Goal: Task Accomplishment & Management: Manage account settings

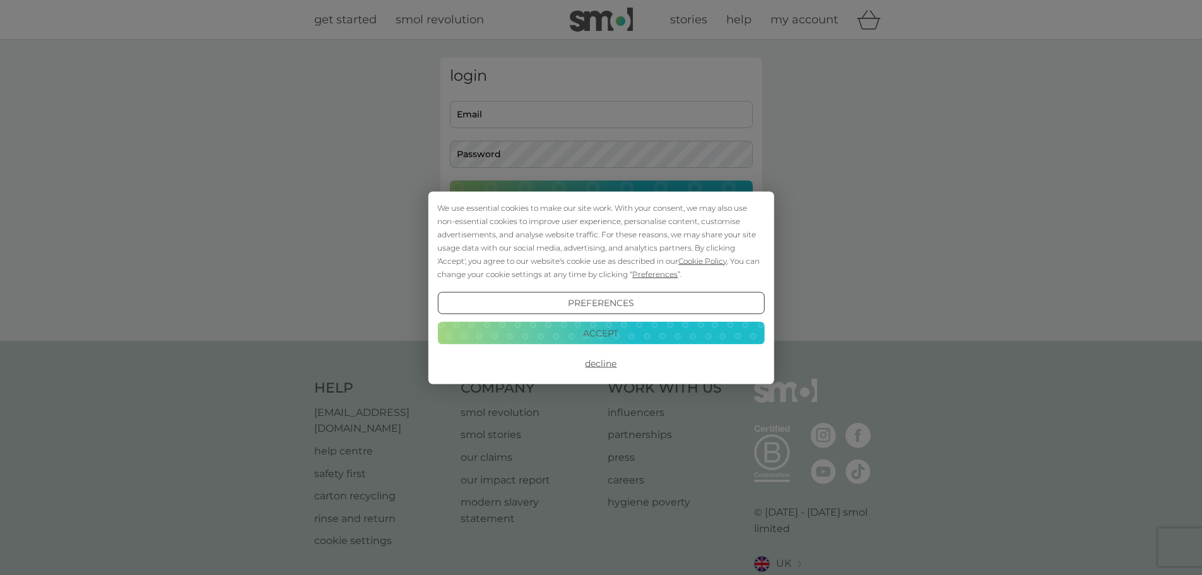
type input "[PERSON_NAME][EMAIL_ADDRESS][PERSON_NAME][DOMAIN_NAME]"
click at [628, 336] on button "Accept" at bounding box center [600, 333] width 327 height 23
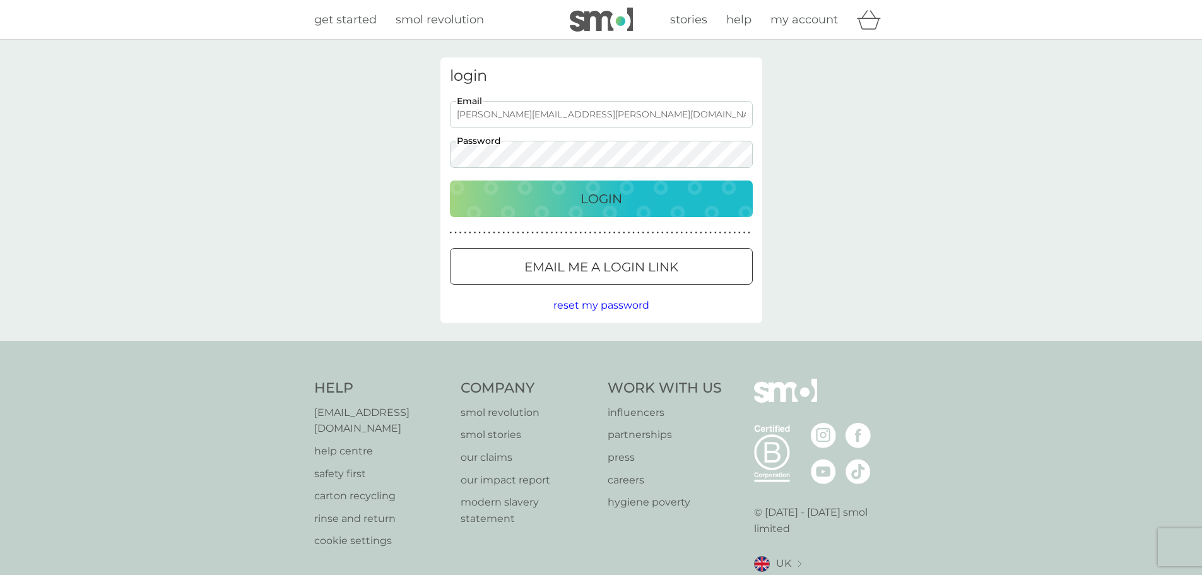
click at [583, 208] on p "Login" at bounding box center [601, 199] width 42 height 20
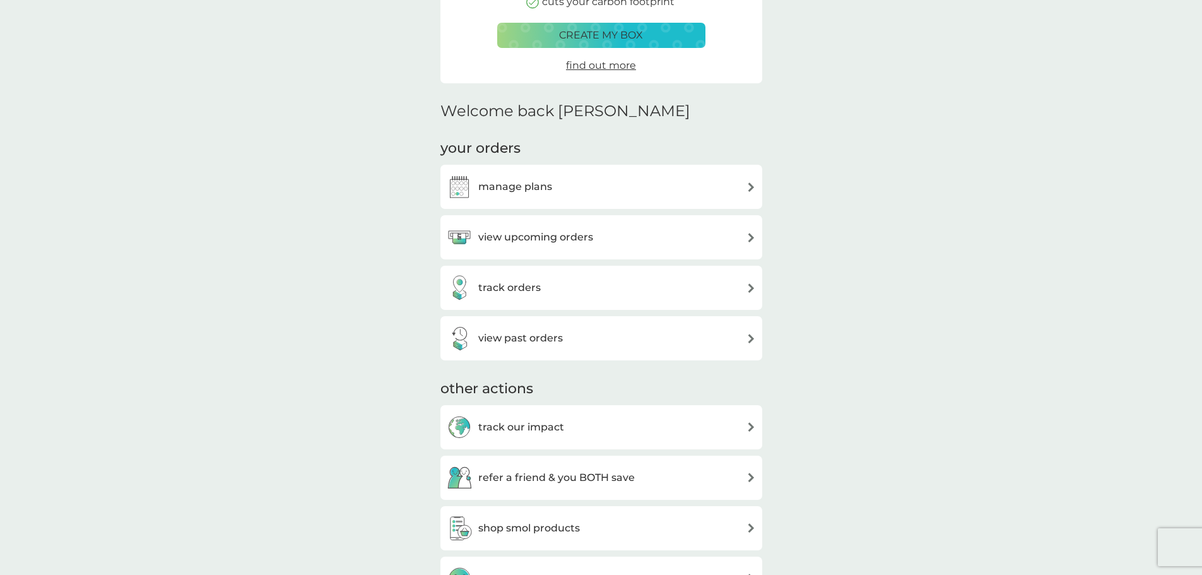
scroll to position [252, 0]
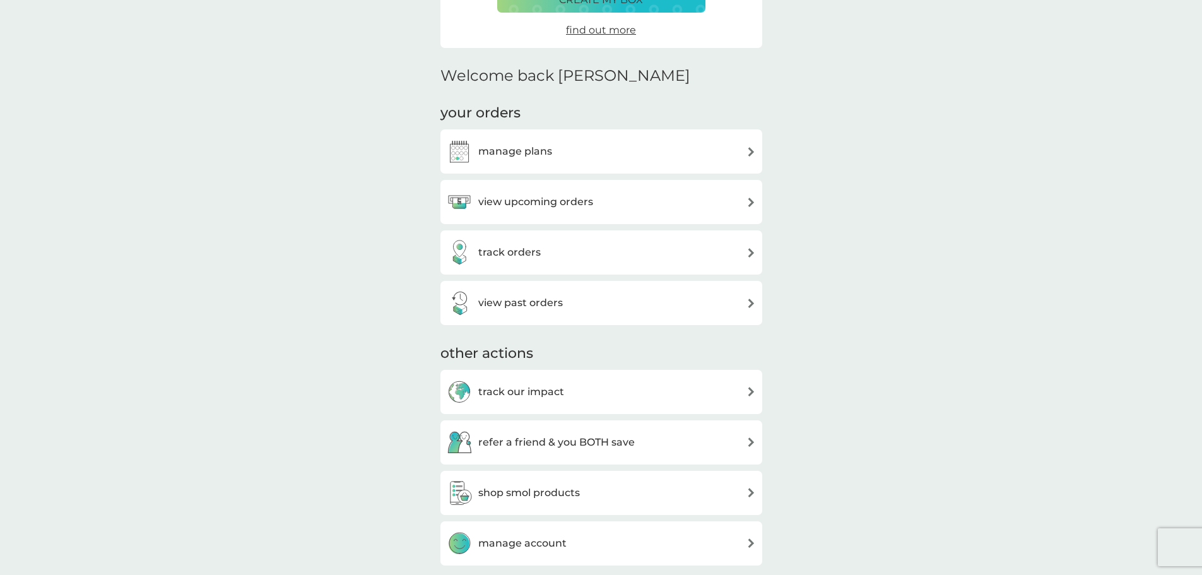
click at [540, 155] on h3 "manage plans" at bounding box center [515, 151] width 74 height 16
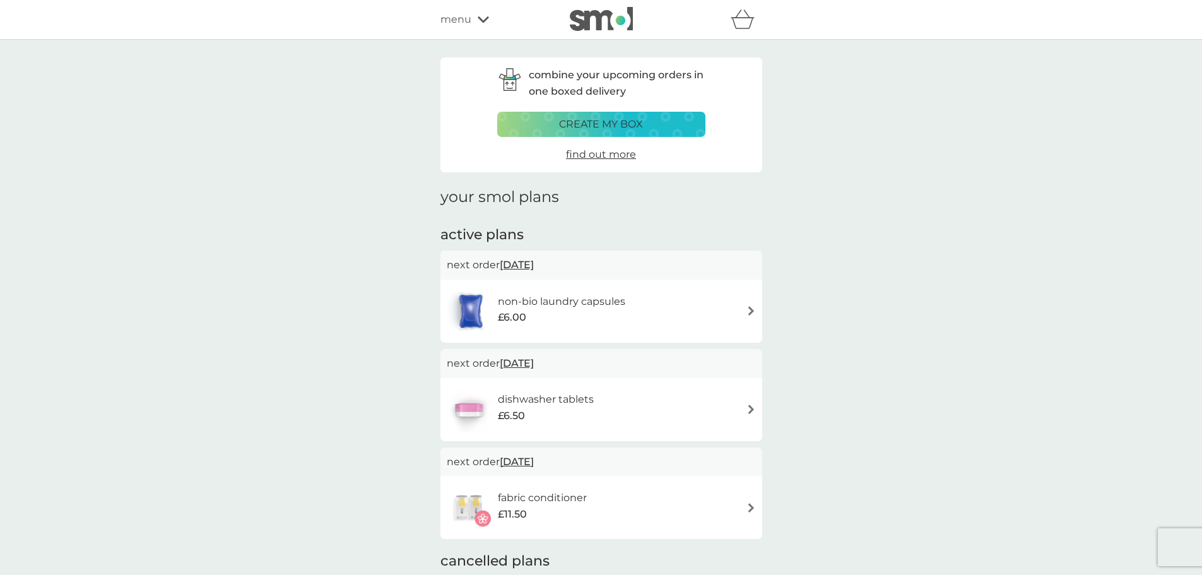
click at [601, 387] on div "dishwasher tablets £6.50" at bounding box center [527, 409] width 160 height 44
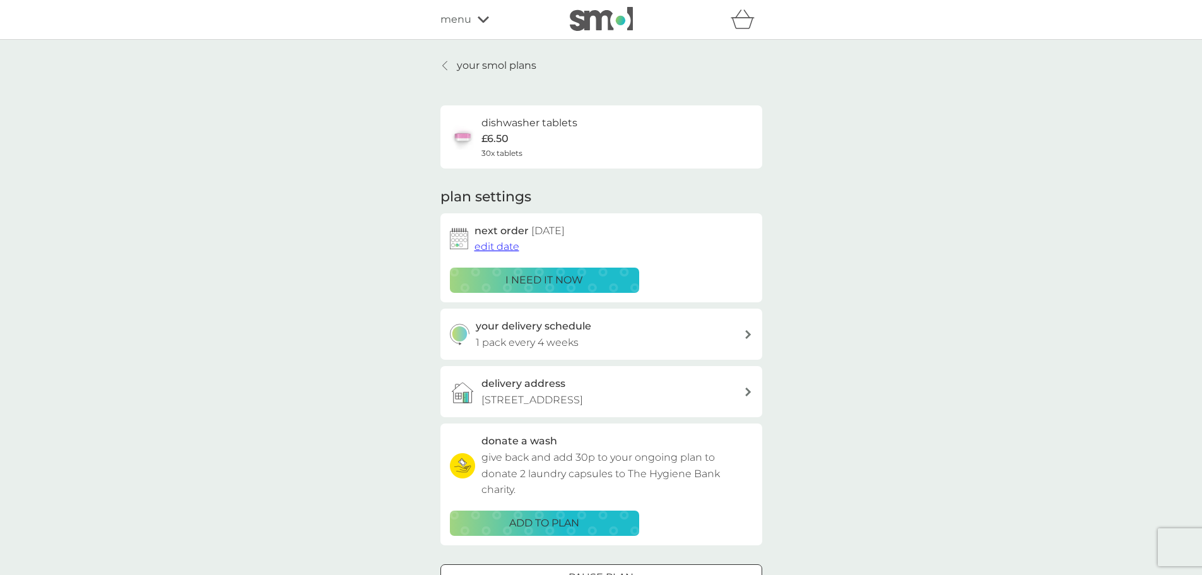
click at [503, 244] on span "edit date" at bounding box center [496, 246] width 45 height 12
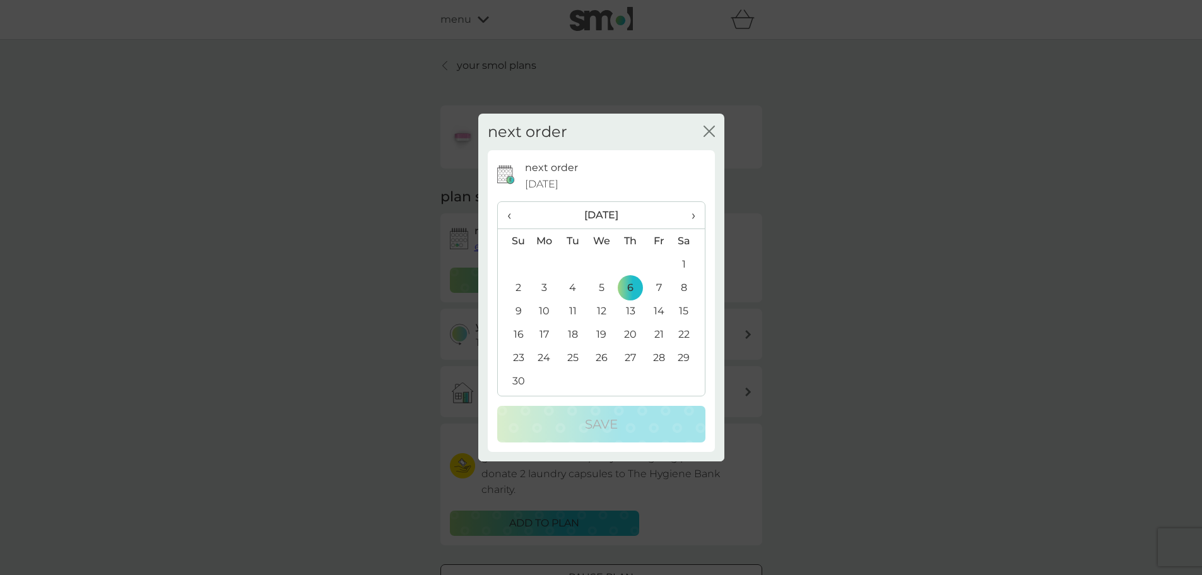
click at [697, 213] on th "›" at bounding box center [689, 215] width 32 height 27
click at [679, 260] on td "6" at bounding box center [689, 263] width 32 height 23
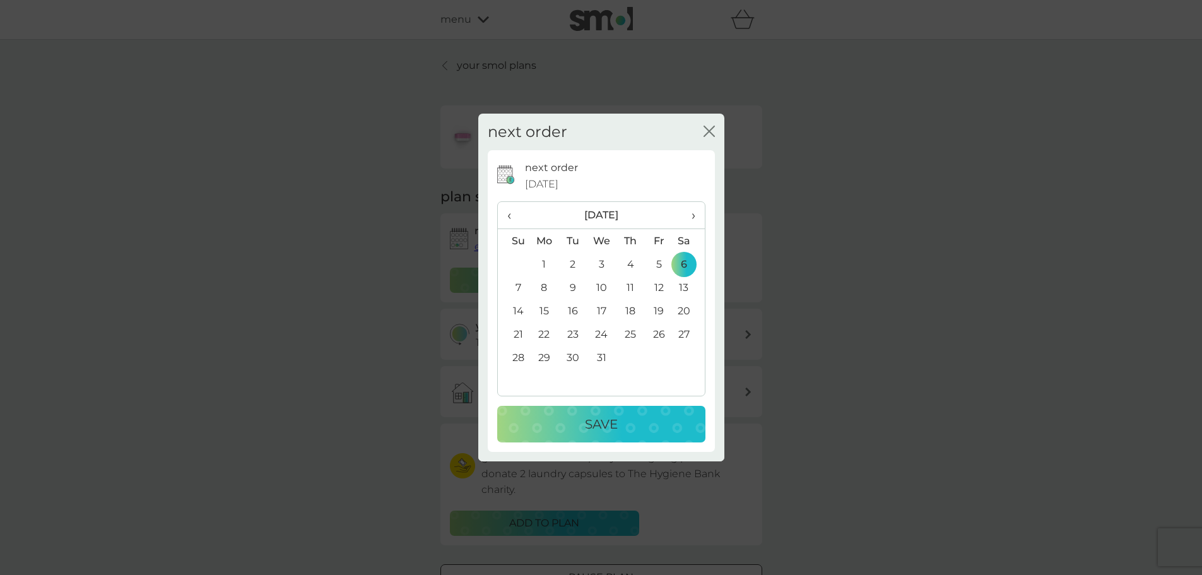
click at [517, 282] on td "7" at bounding box center [514, 287] width 32 height 23
click at [544, 279] on td "8" at bounding box center [544, 287] width 29 height 23
click at [613, 425] on p "Save" at bounding box center [601, 424] width 33 height 20
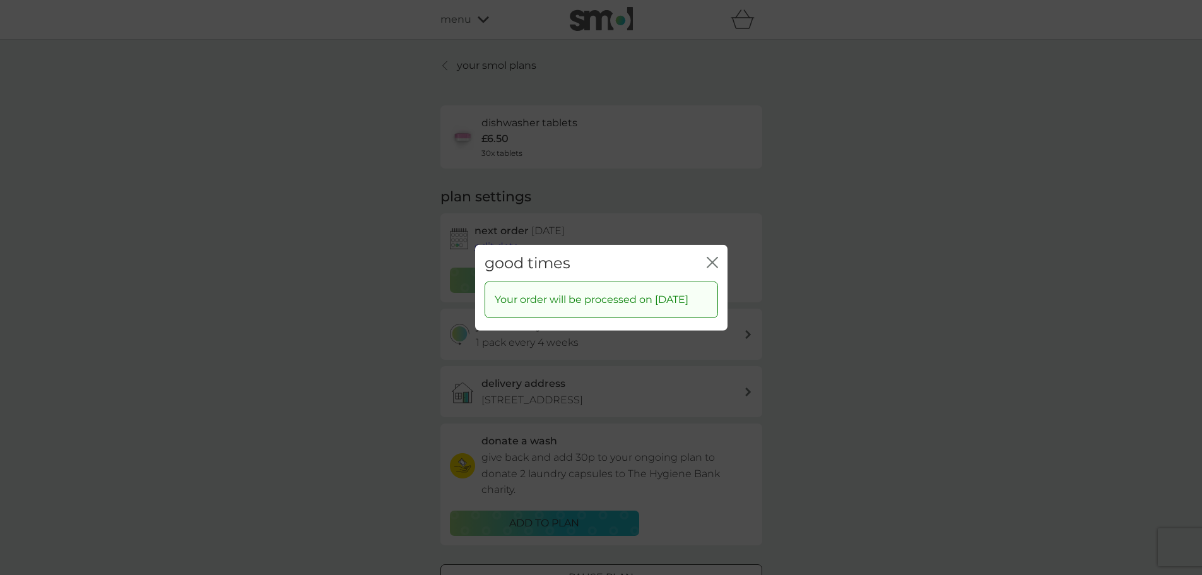
click at [710, 256] on icon "close" at bounding box center [712, 261] width 11 height 11
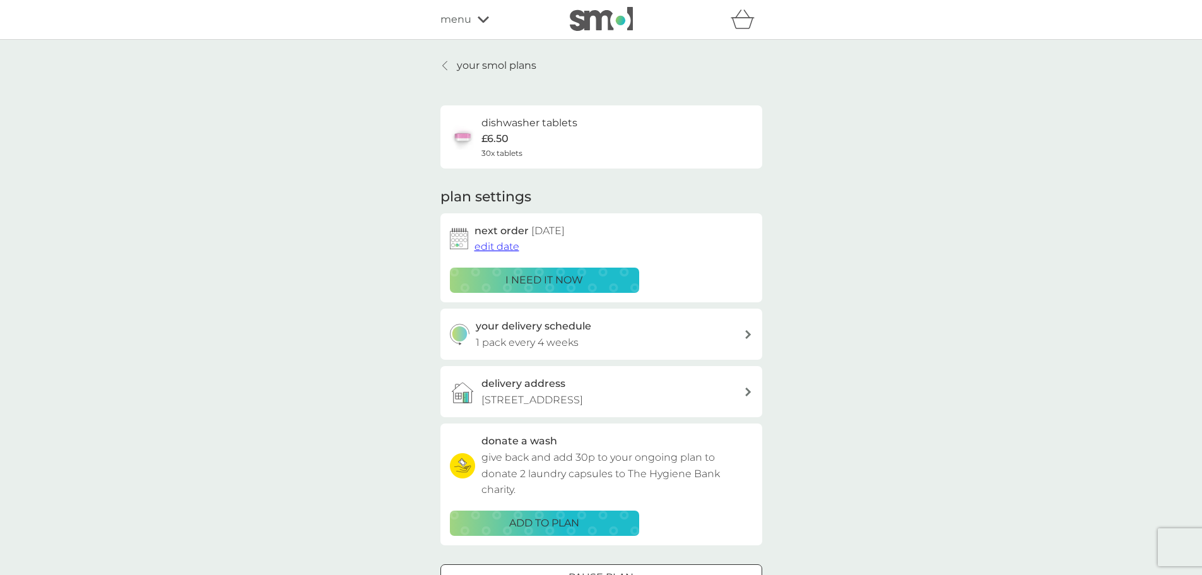
click at [494, 66] on p "your smol plans" at bounding box center [496, 65] width 79 height 16
